Goal: Task Accomplishment & Management: Use online tool/utility

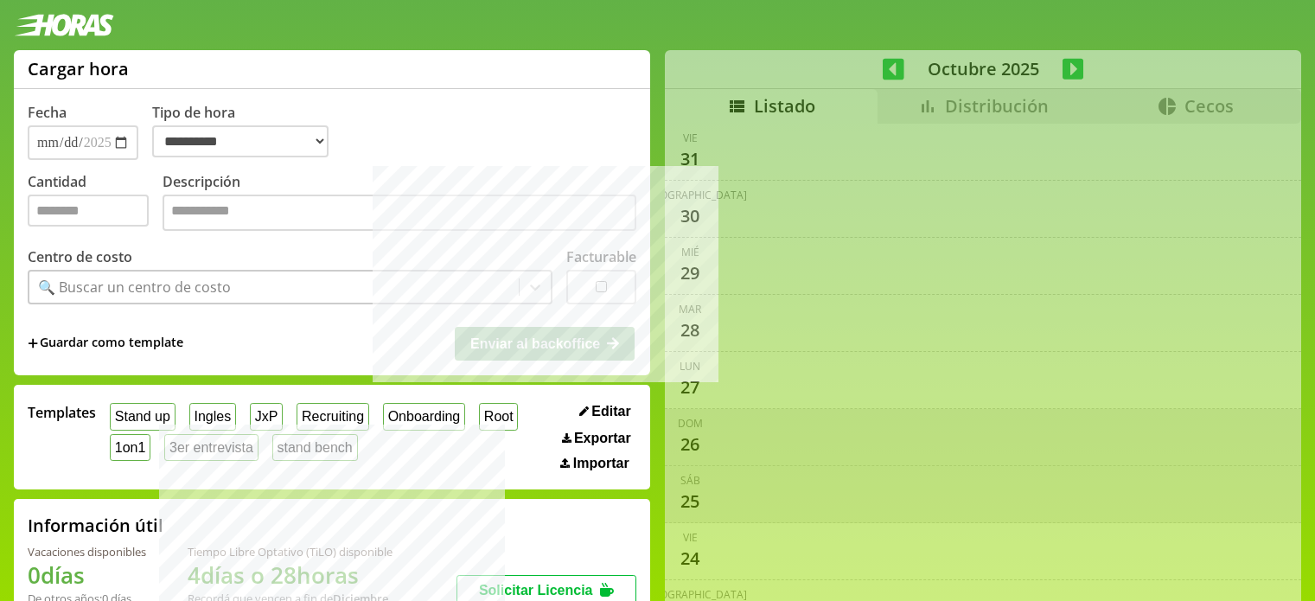
select select "**********"
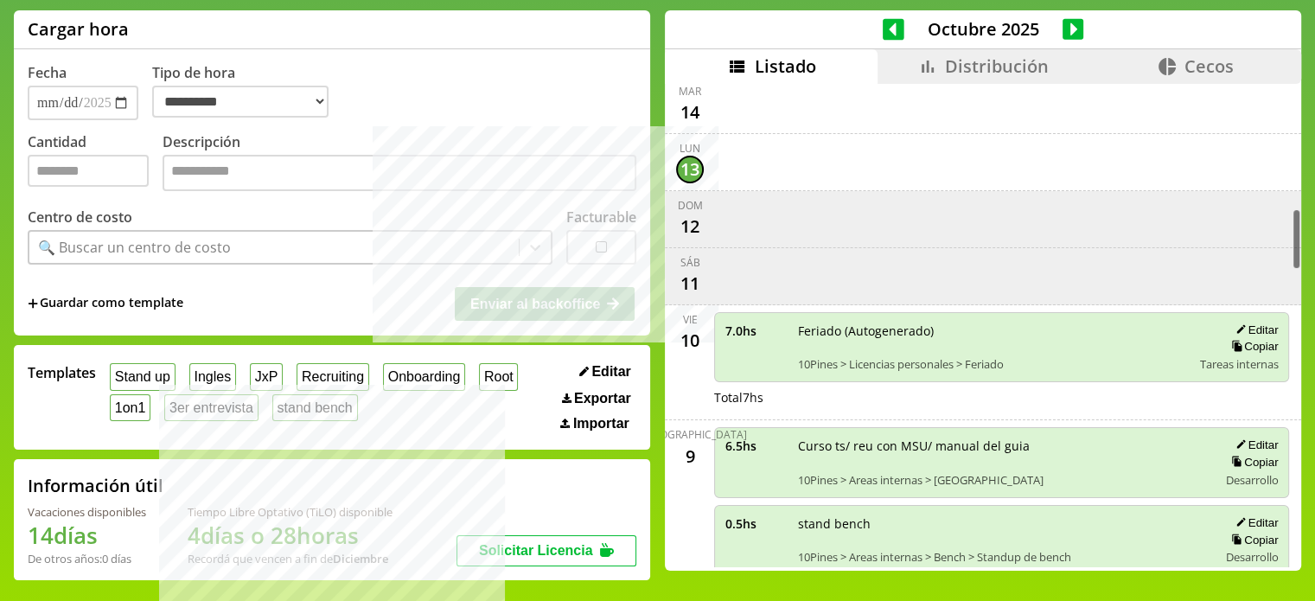
scroll to position [978, 0]
drag, startPoint x: 13, startPoint y: 532, endPoint x: 116, endPoint y: 539, distance: 103.1
click at [116, 539] on div "**********" at bounding box center [657, 301] width 1315 height 583
click at [114, 542] on h1 "14 días" at bounding box center [87, 535] width 118 height 31
click at [46, 539] on h1 "14 días" at bounding box center [87, 535] width 118 height 31
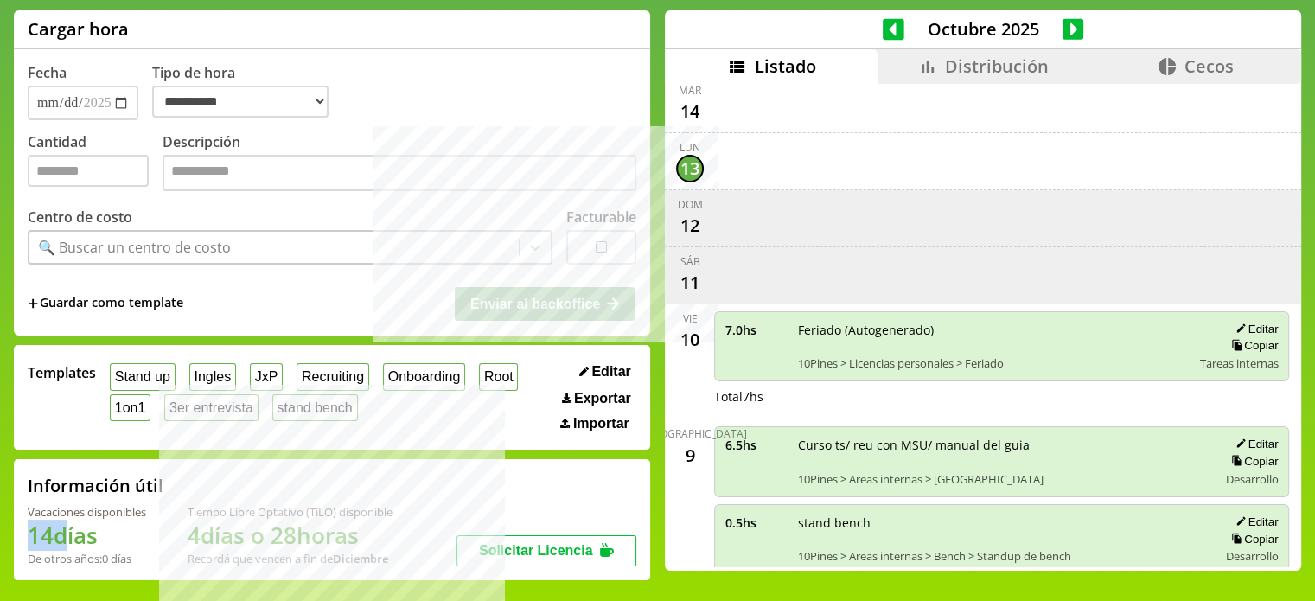
click at [46, 539] on h1 "14 días" at bounding box center [87, 535] width 118 height 31
click at [92, 542] on h1 "14 días" at bounding box center [87, 535] width 118 height 31
click at [134, 563] on div "De otros años: 0 días" at bounding box center [87, 559] width 118 height 16
click at [383, 549] on div "Vacaciones disponibles 14 días De otros años: 0 días Tiempo Libre Optativo (TiL…" at bounding box center [242, 535] width 429 height 62
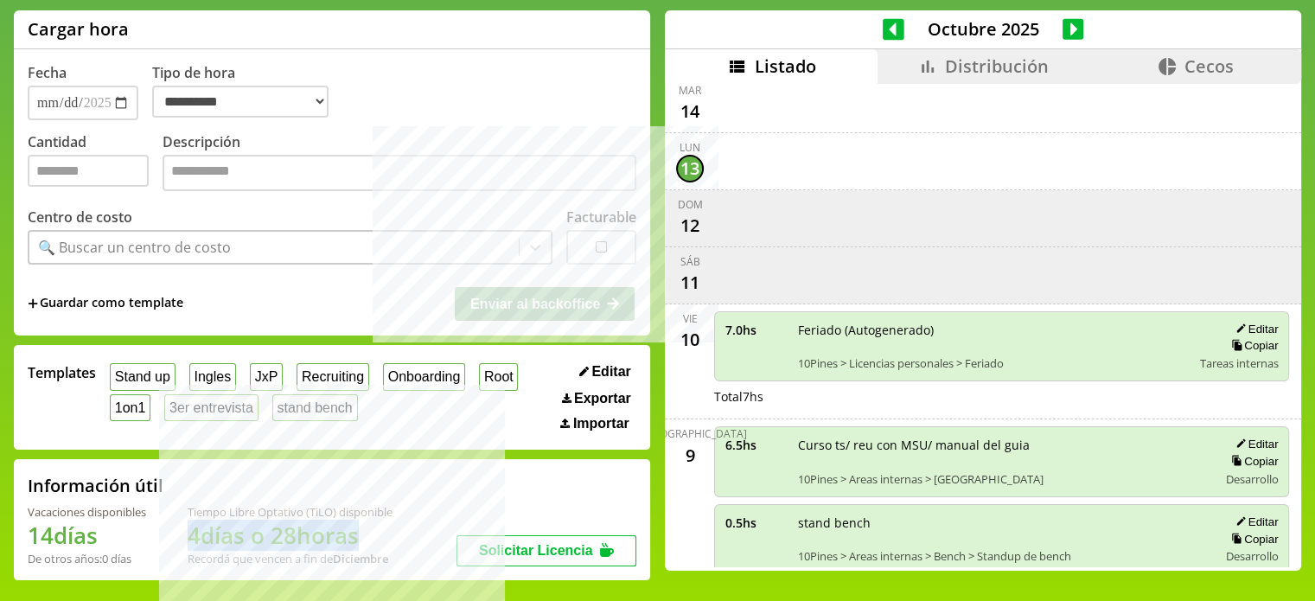
click at [386, 549] on h1 "4 días o 28 horas" at bounding box center [290, 535] width 205 height 31
drag, startPoint x: 809, startPoint y: 428, endPoint x: 1042, endPoint y: 426, distance: 232.5
click at [1042, 437] on span "Curso ts/ reu con MSU/ manual del guia" at bounding box center [1001, 445] width 407 height 16
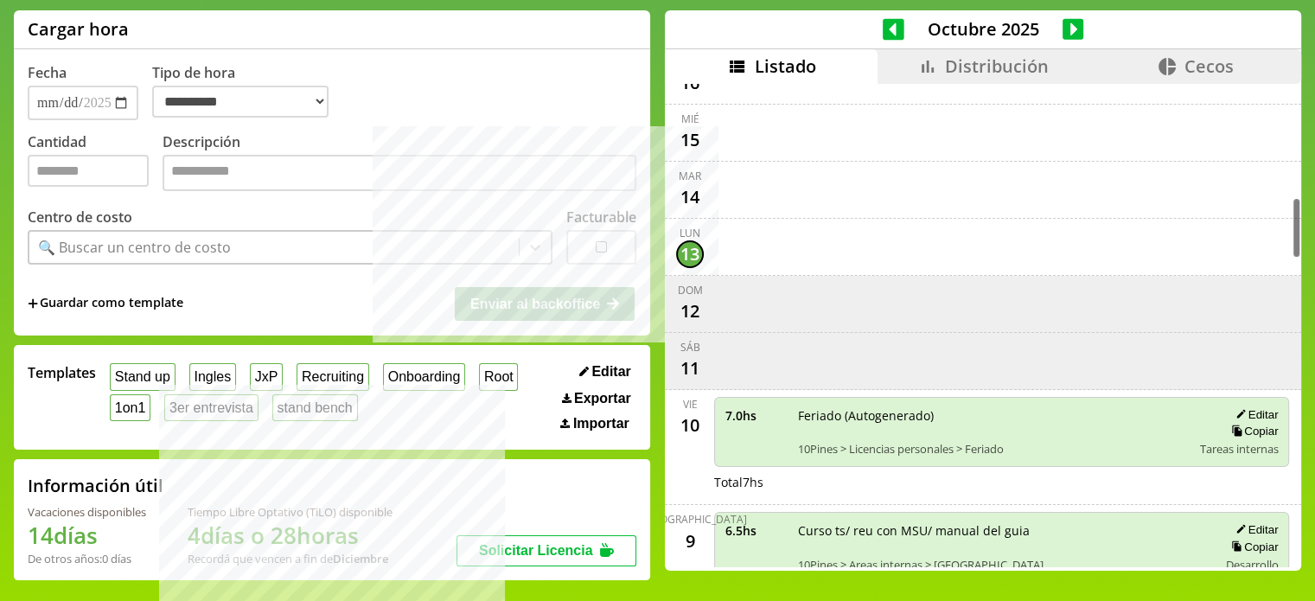
scroll to position [891, 0]
drag, startPoint x: 68, startPoint y: 563, endPoint x: 138, endPoint y: 563, distance: 70.0
click at [136, 564] on div "De otros años: 0 días" at bounding box center [87, 559] width 118 height 16
click at [139, 562] on div "De otros años: 0 días" at bounding box center [87, 559] width 118 height 16
